Goal: Information Seeking & Learning: Learn about a topic

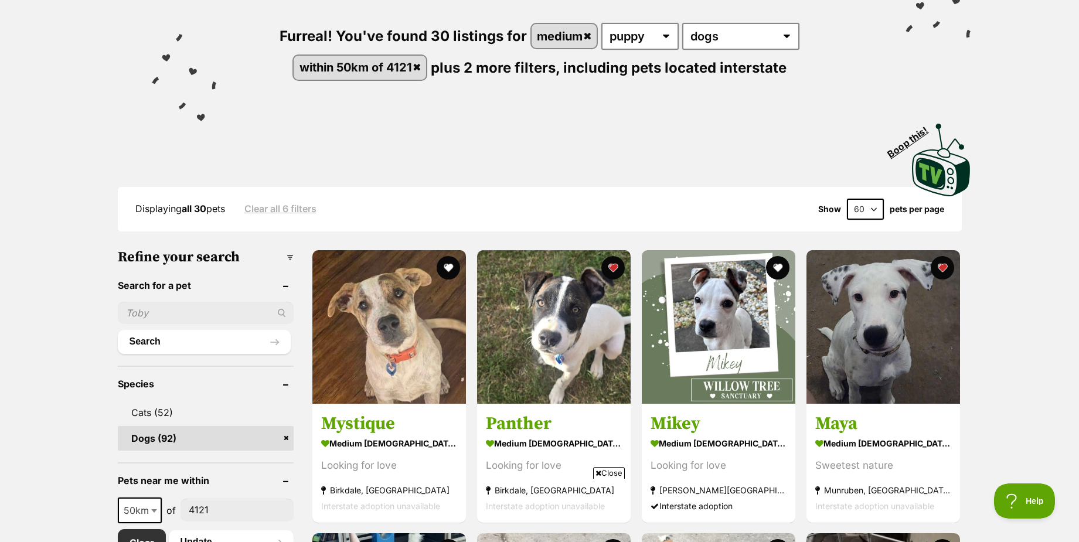
click at [611, 473] on span "Close" at bounding box center [609, 473] width 32 height 12
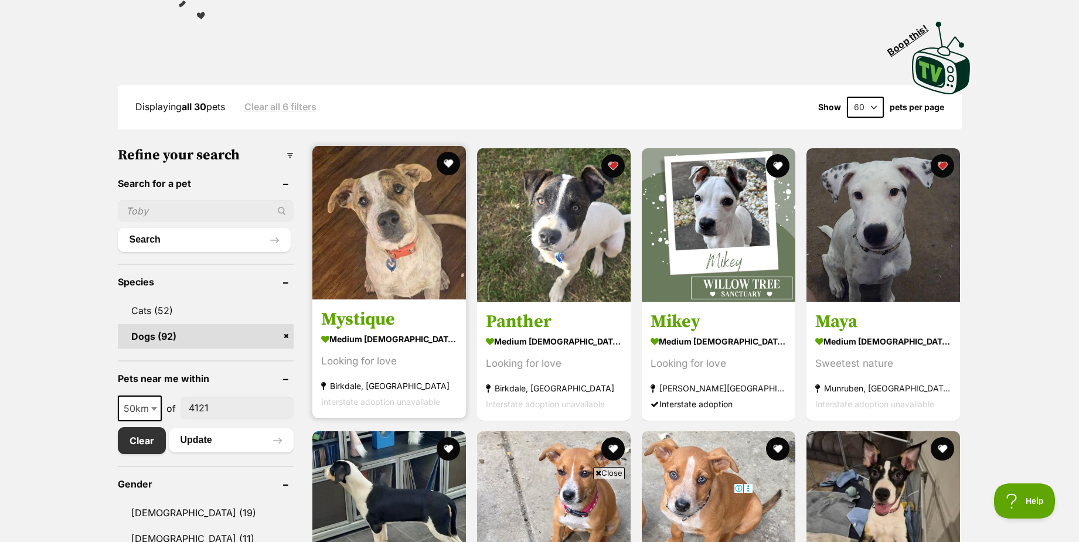
click at [371, 255] on img at bounding box center [389, 223] width 154 height 154
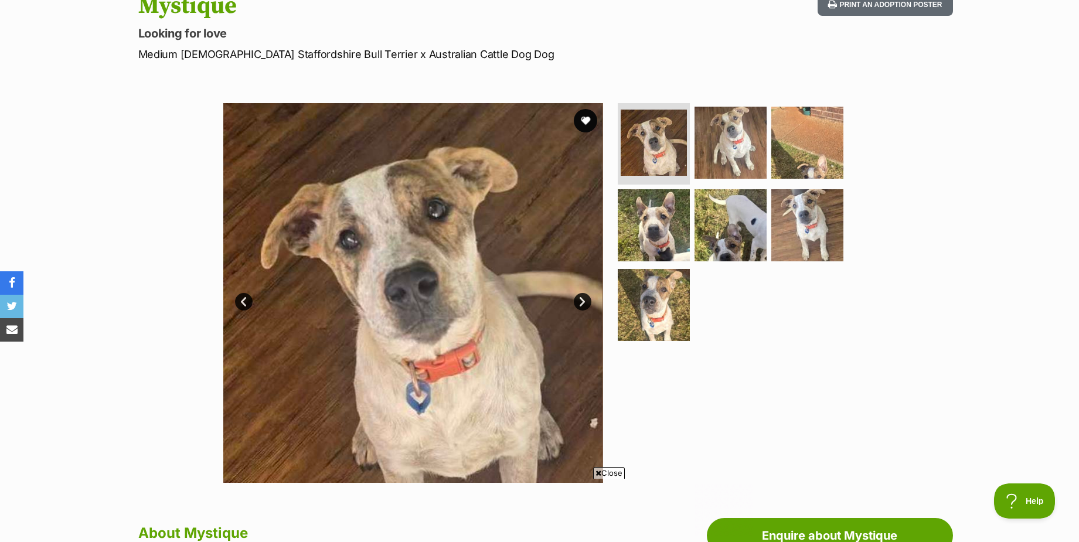
scroll to position [117, 0]
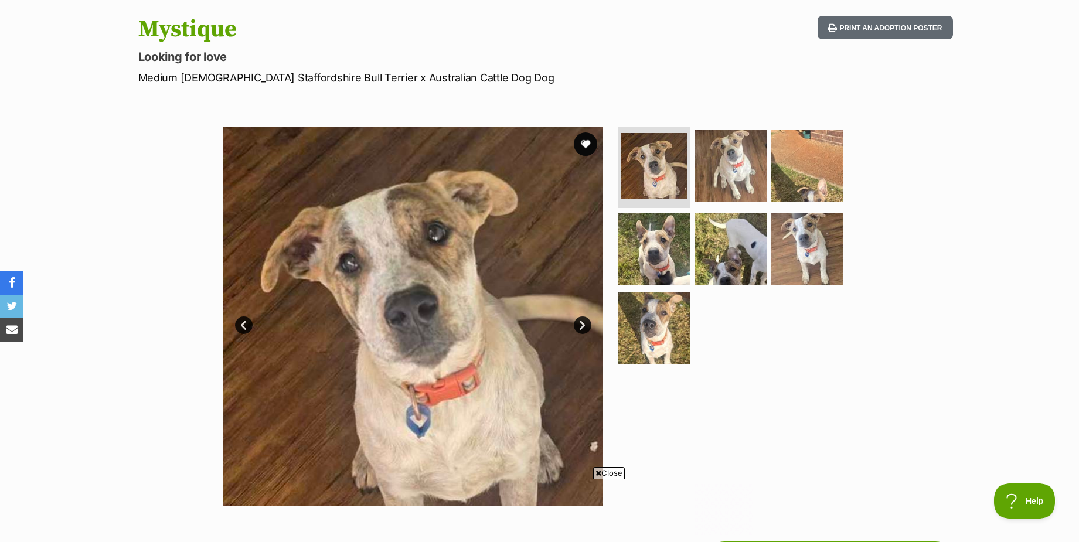
click at [583, 322] on link "Next" at bounding box center [583, 325] width 18 height 18
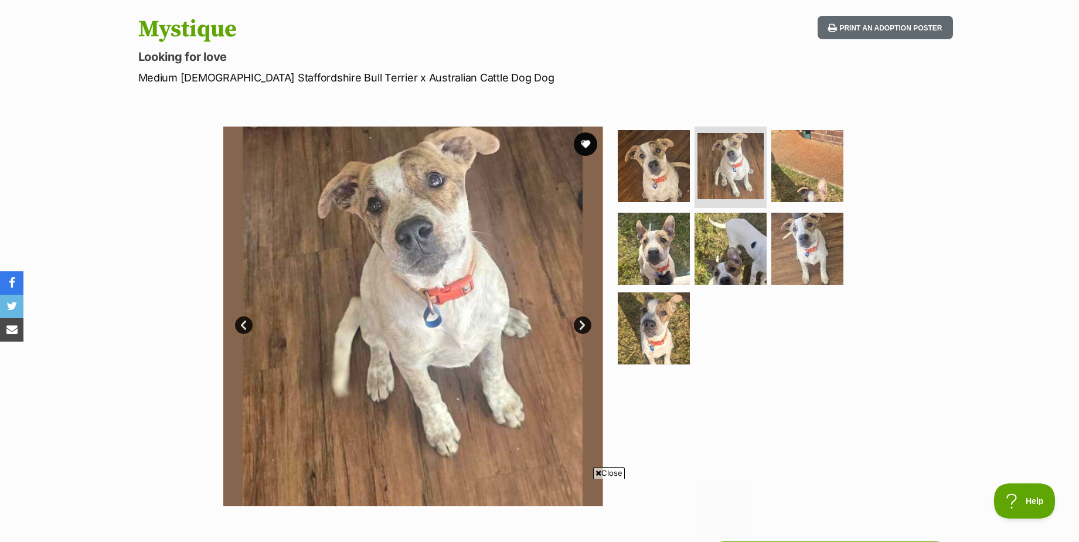
click at [583, 322] on link "Next" at bounding box center [583, 325] width 18 height 18
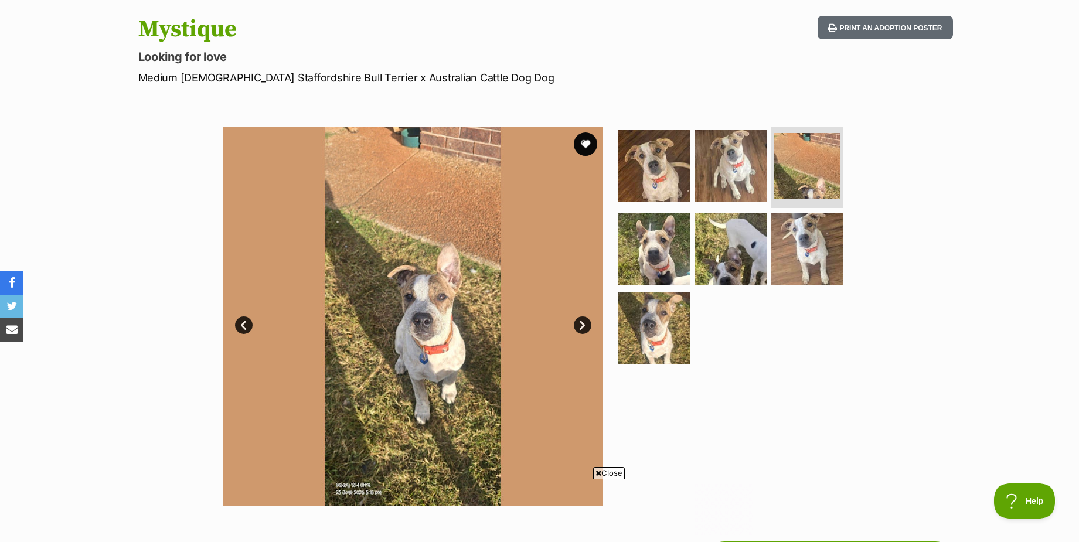
click at [583, 322] on link "Next" at bounding box center [583, 325] width 18 height 18
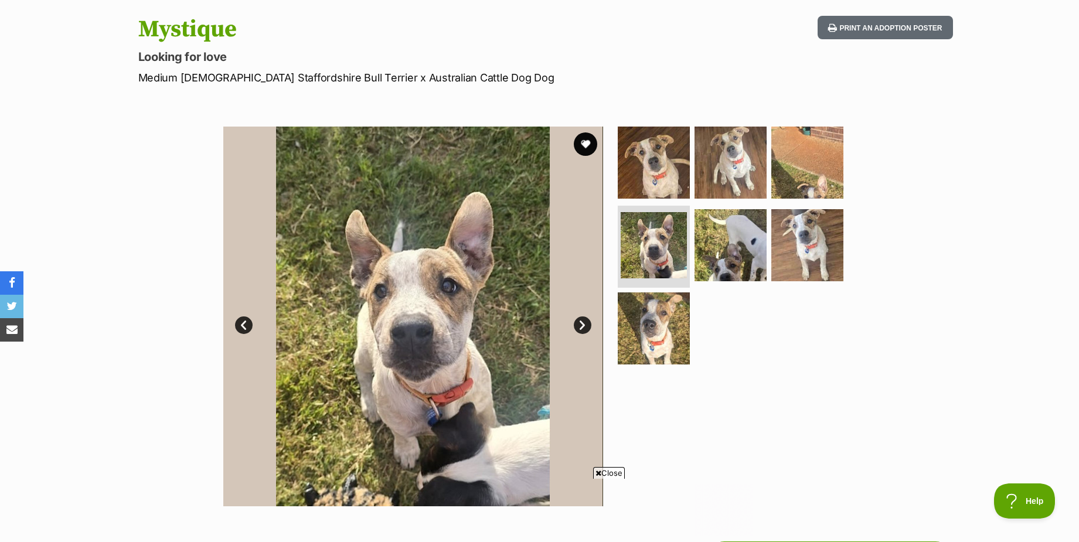
click at [583, 322] on link "Next" at bounding box center [583, 325] width 18 height 18
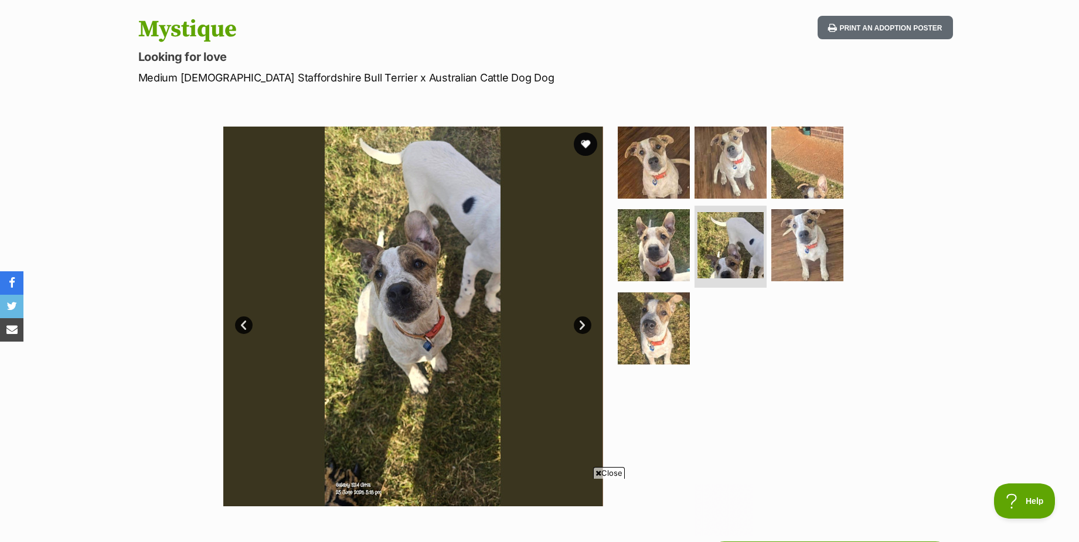
click at [583, 322] on link "Next" at bounding box center [583, 325] width 18 height 18
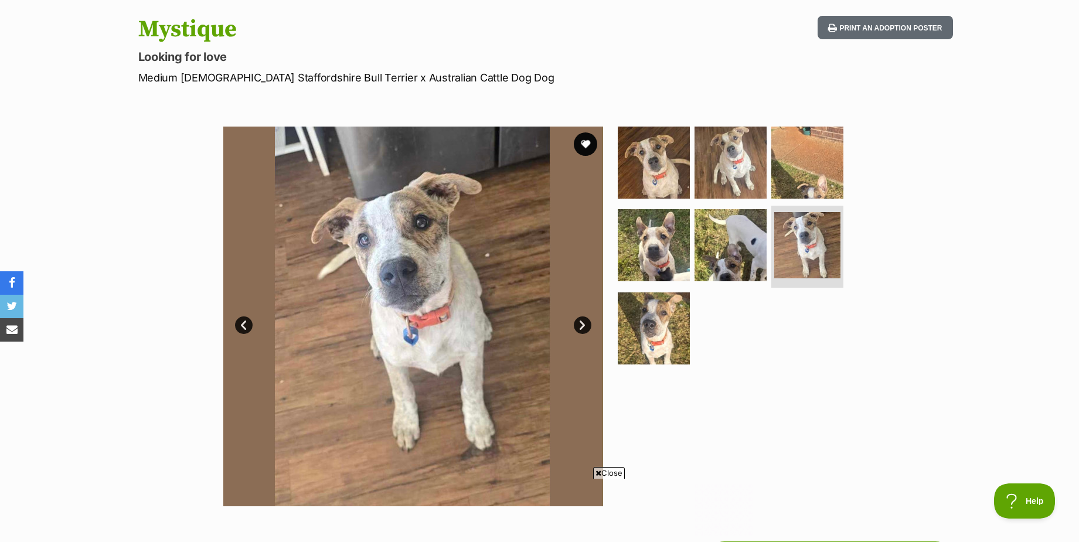
scroll to position [0, 0]
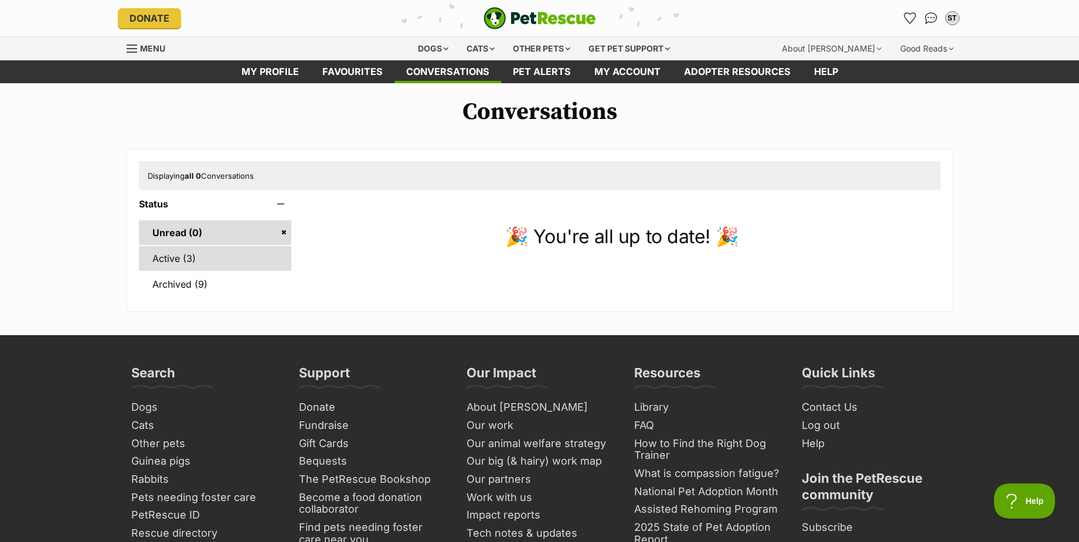
click at [188, 255] on link "Active (3)" at bounding box center [215, 258] width 153 height 25
